Goal: Task Accomplishment & Management: Manage account settings

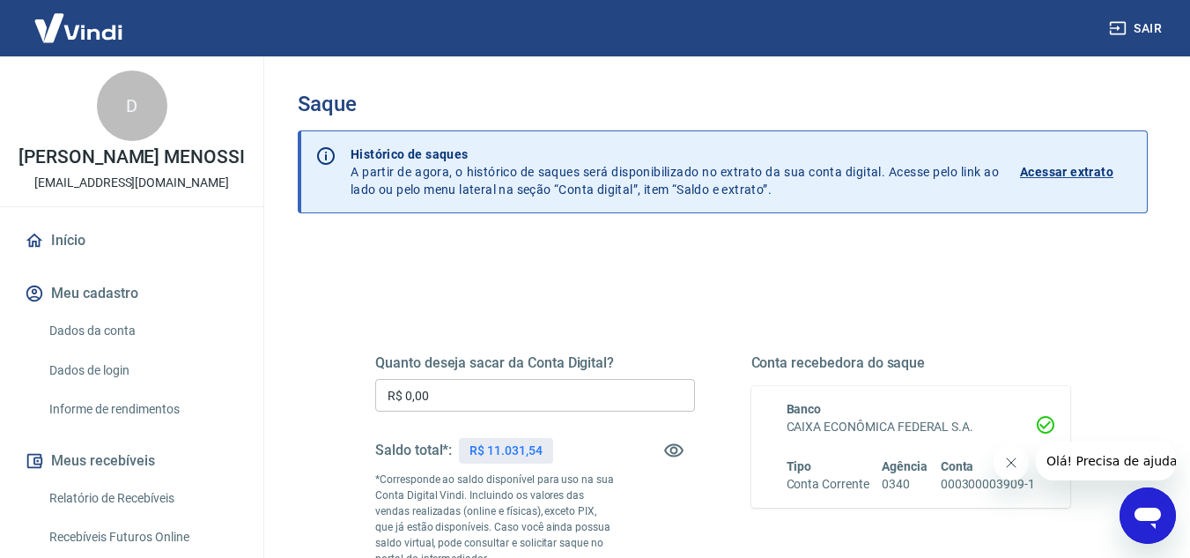
click at [477, 394] on input "R$ 0,00" at bounding box center [535, 395] width 320 height 33
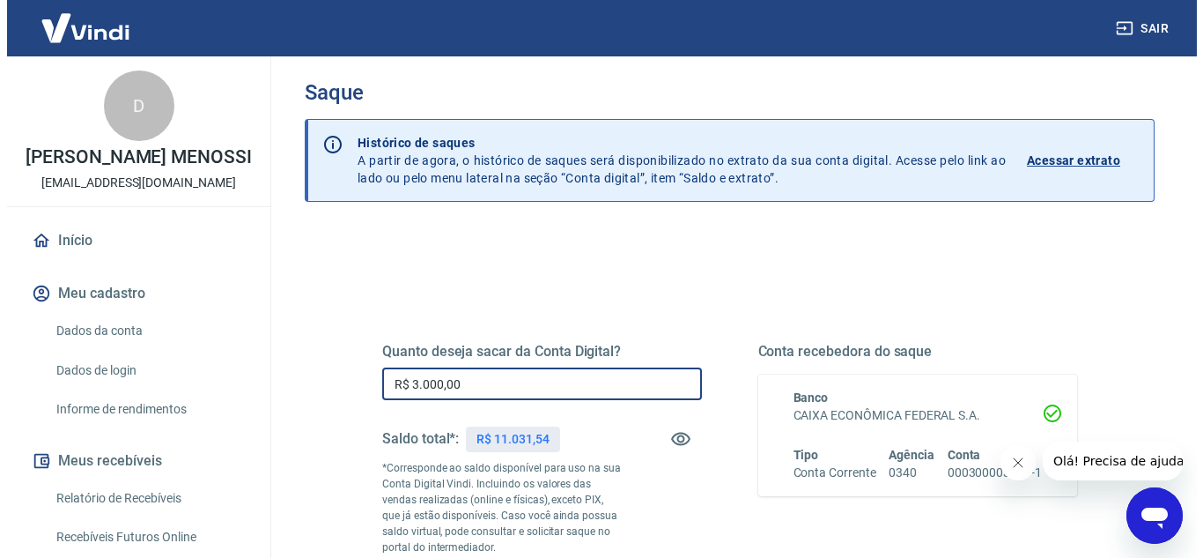
scroll to position [264, 0]
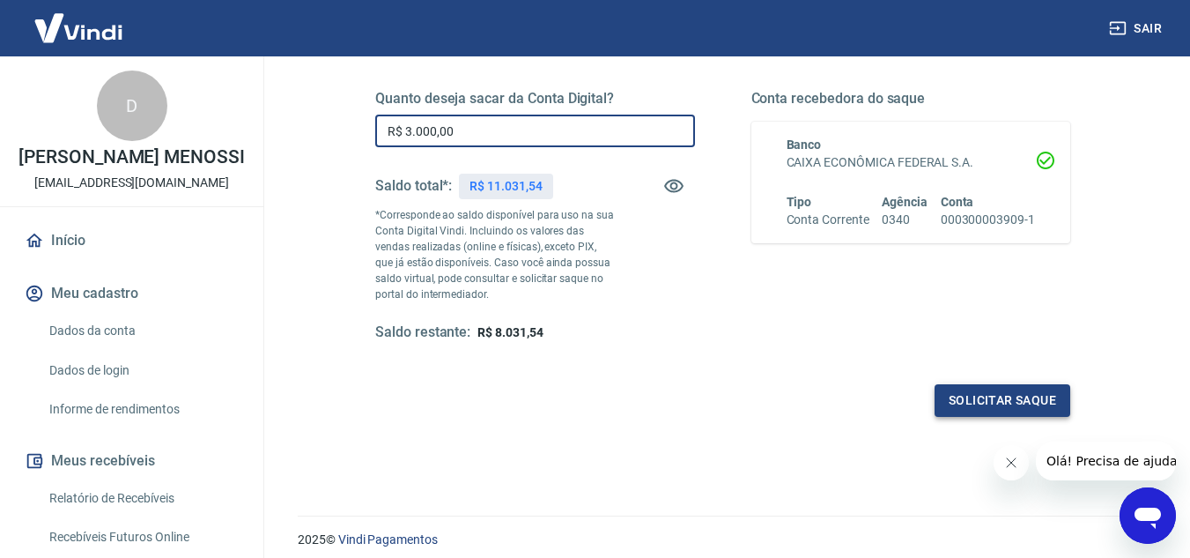
type input "R$ 3.000,00"
click at [1024, 397] on button "Solicitar saque" at bounding box center [1003, 400] width 136 height 33
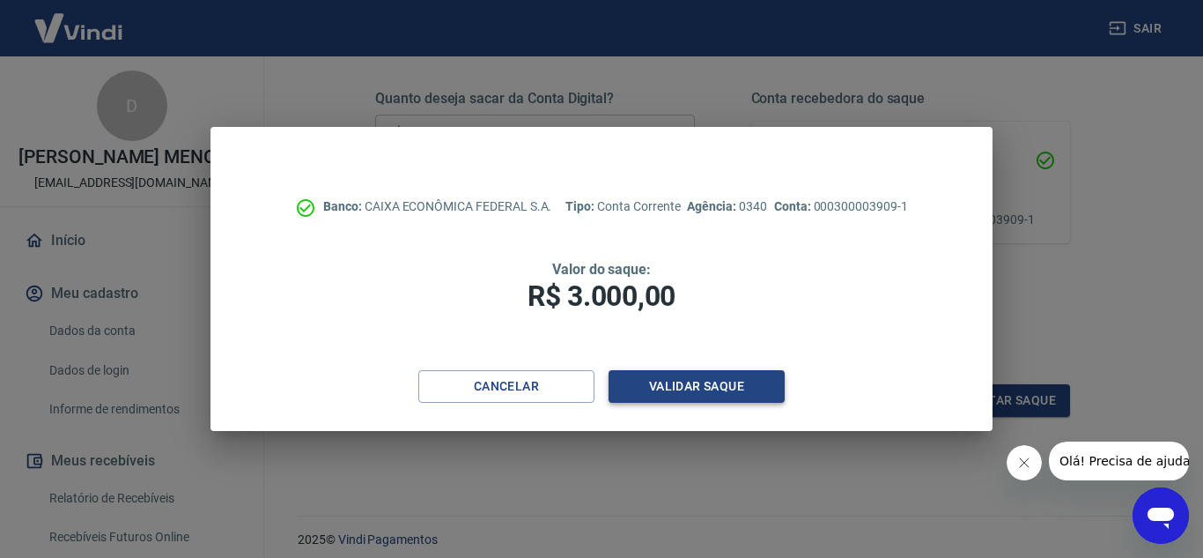
click at [676, 389] on button "Validar saque" at bounding box center [697, 386] width 176 height 33
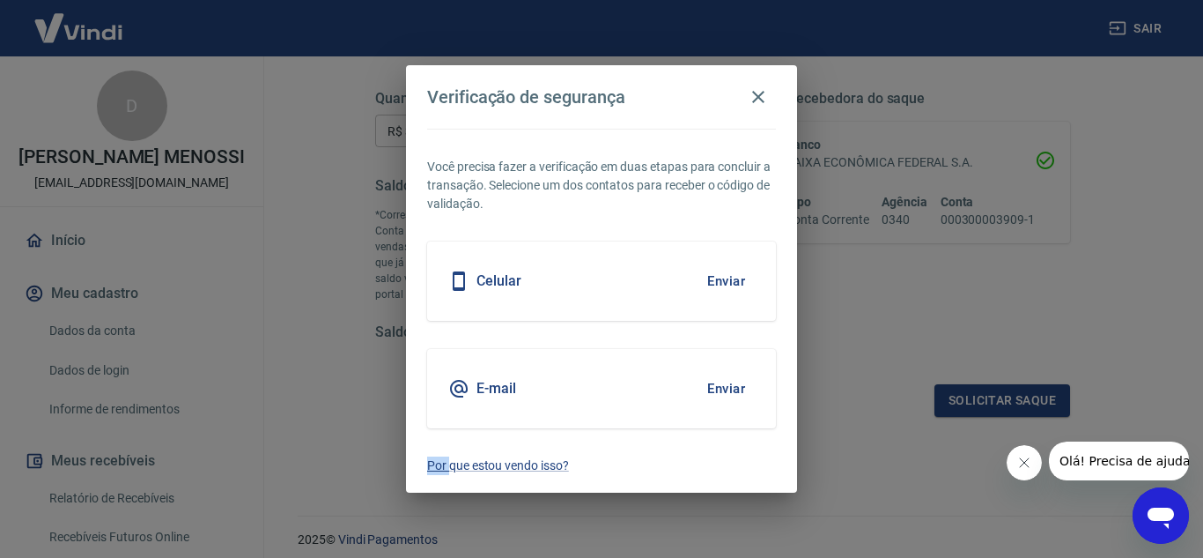
click at [676, 389] on div "E-mail Enviar" at bounding box center [601, 388] width 349 height 79
click at [735, 271] on button "Enviar" at bounding box center [726, 280] width 57 height 37
